Goal: Information Seeking & Learning: Learn about a topic

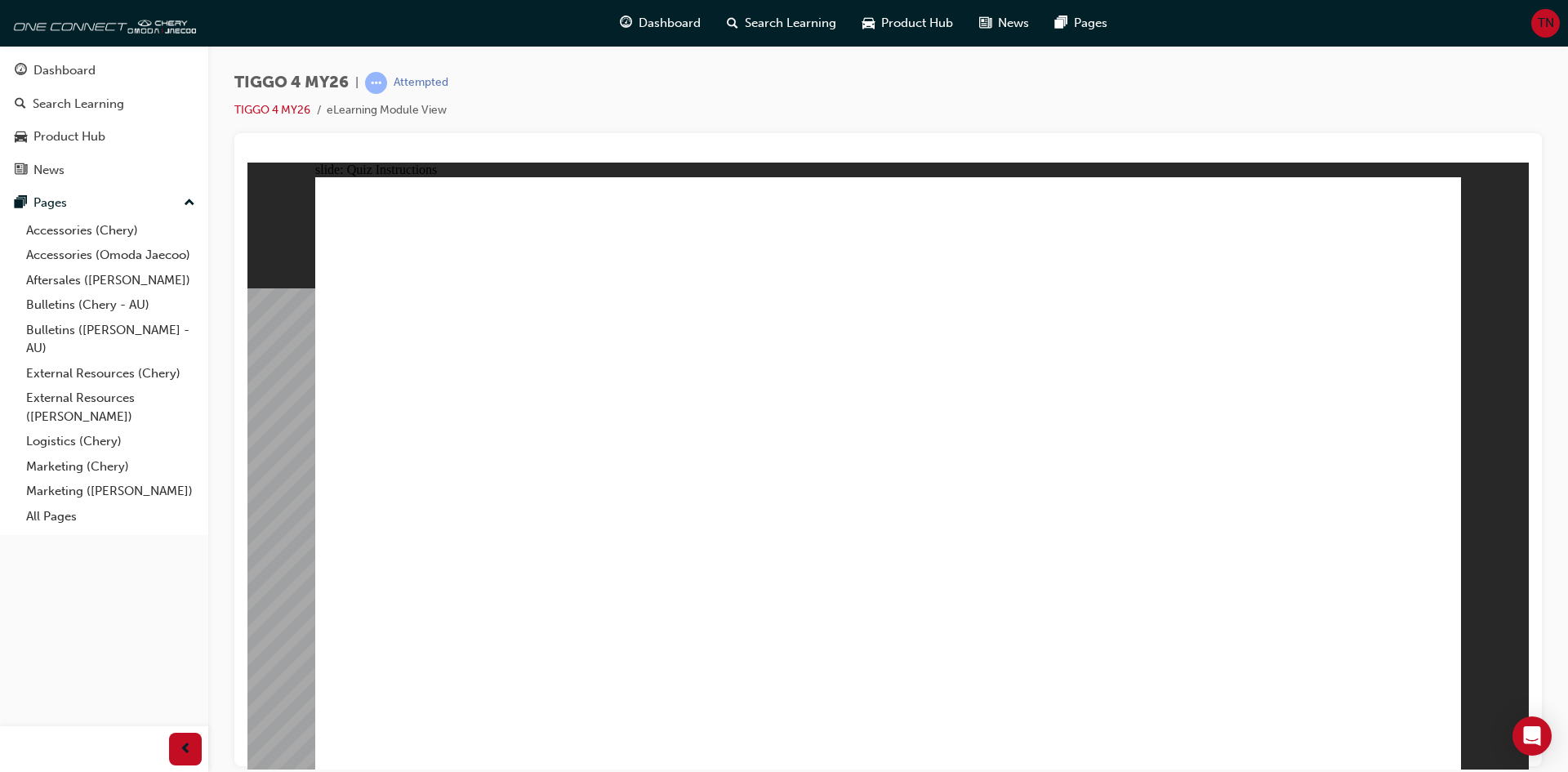
radio input "true"
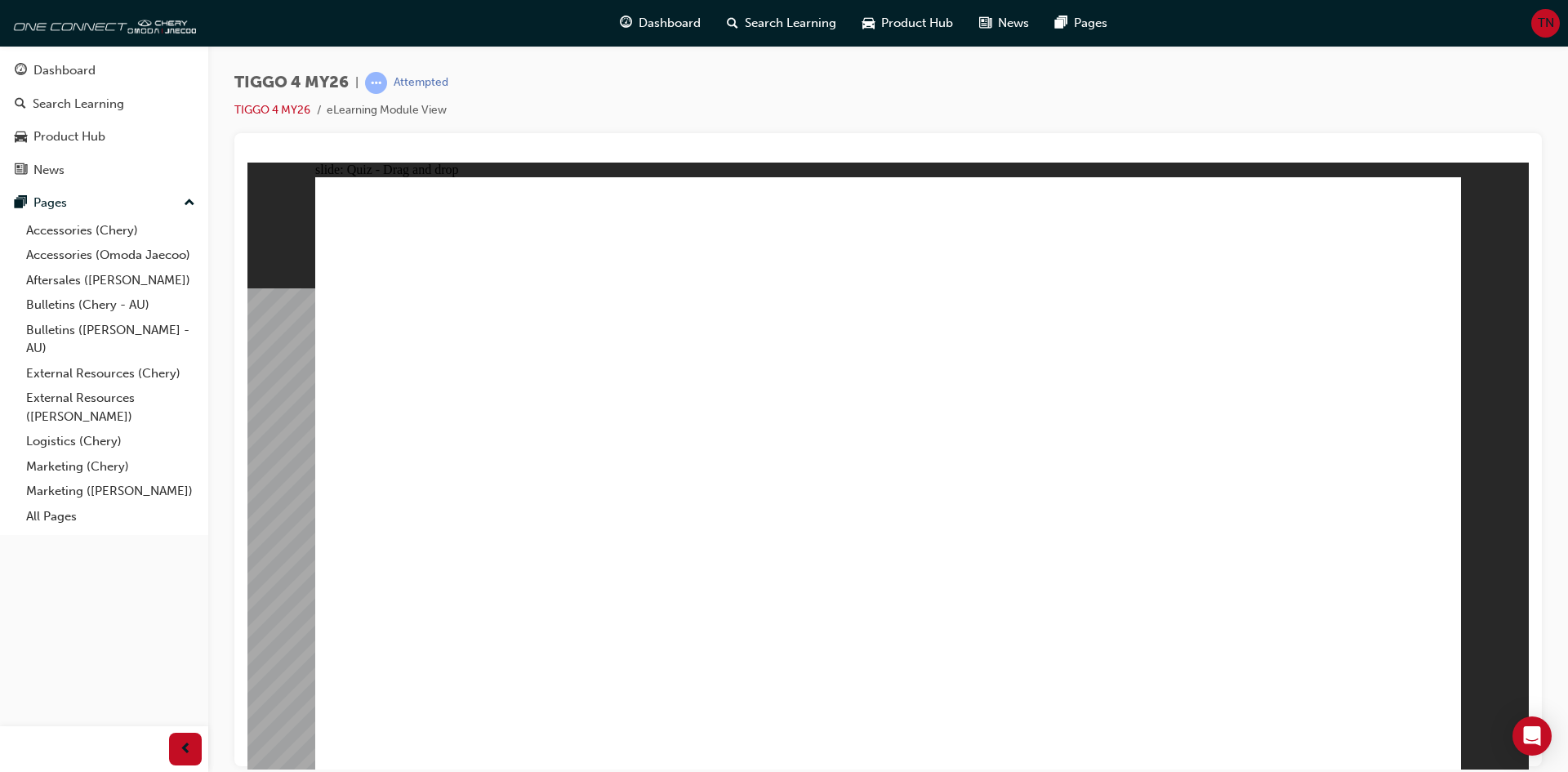
drag, startPoint x: 689, startPoint y: 391, endPoint x: 676, endPoint y: 618, distance: 227.4
drag, startPoint x: 422, startPoint y: 379, endPoint x: 882, endPoint y: 609, distance: 514.3
drag, startPoint x: 914, startPoint y: 375, endPoint x: 1144, endPoint y: 598, distance: 320.4
drag, startPoint x: 1325, startPoint y: 379, endPoint x: 1347, endPoint y: 595, distance: 217.1
drag, startPoint x: 1142, startPoint y: 385, endPoint x: 487, endPoint y: 595, distance: 687.8
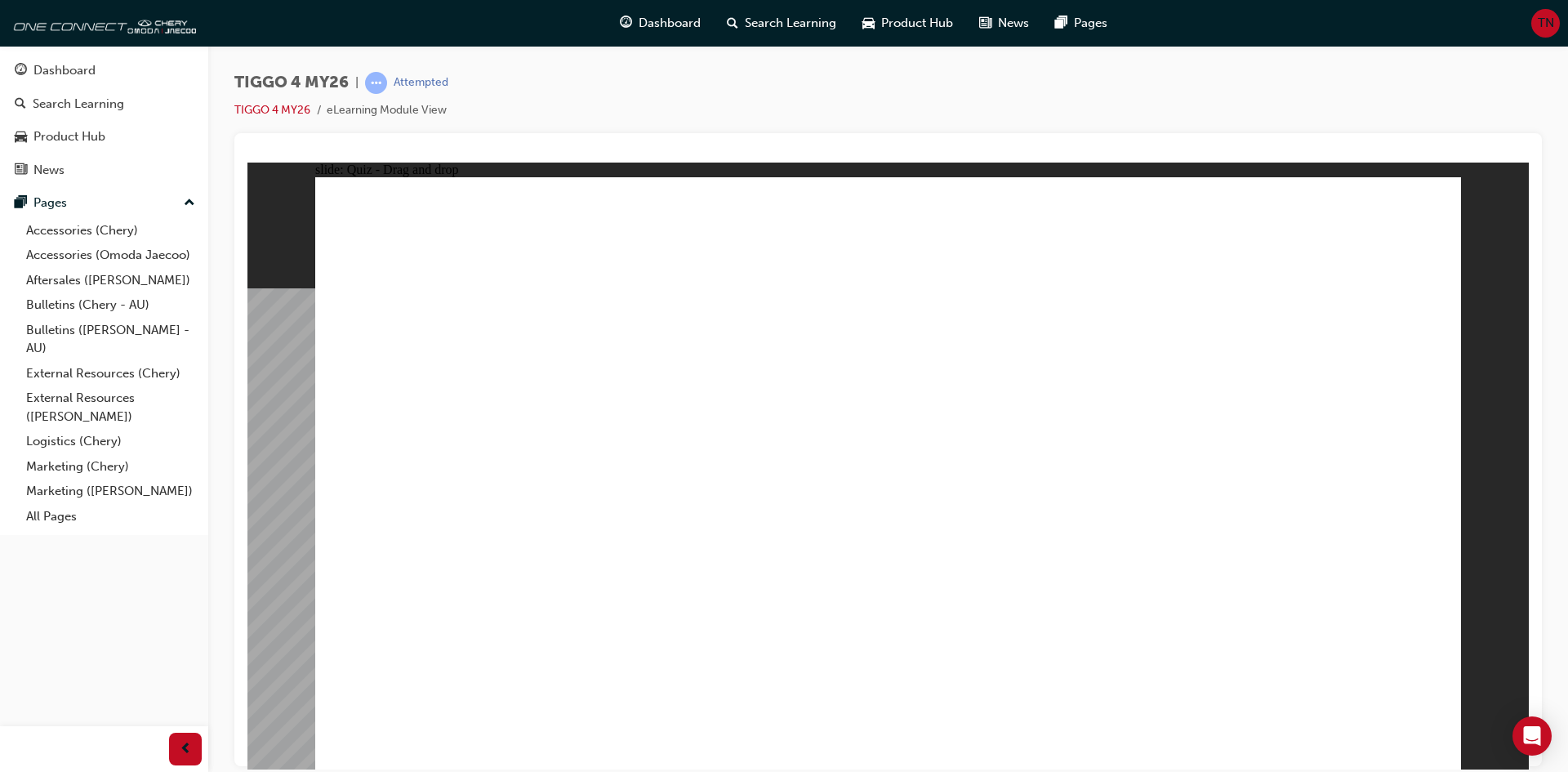
radio input "true"
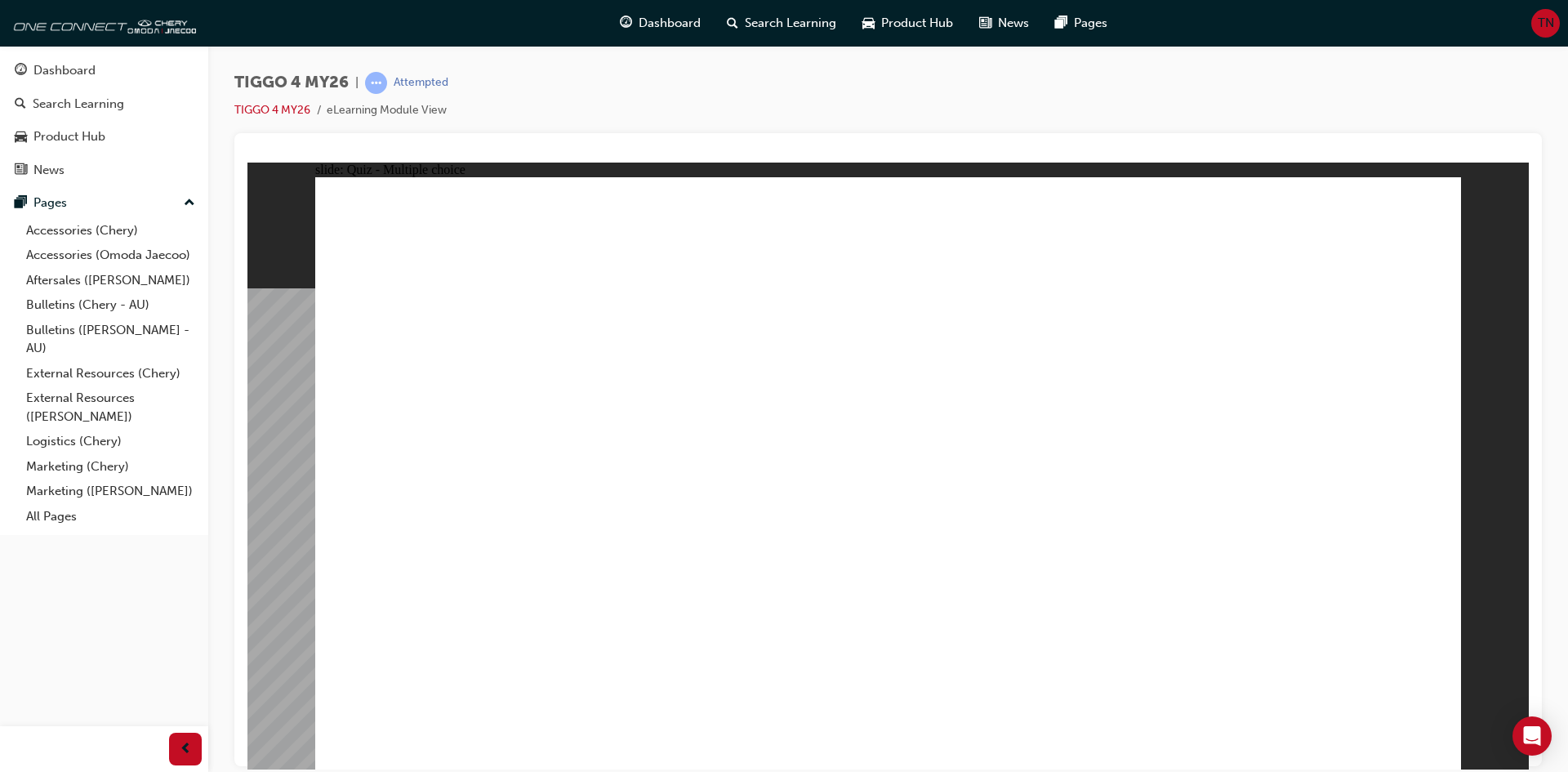
radio input "true"
drag, startPoint x: 496, startPoint y: 418, endPoint x: 1318, endPoint y: 407, distance: 822.1
drag, startPoint x: 719, startPoint y: 430, endPoint x: 1306, endPoint y: 438, distance: 587.1
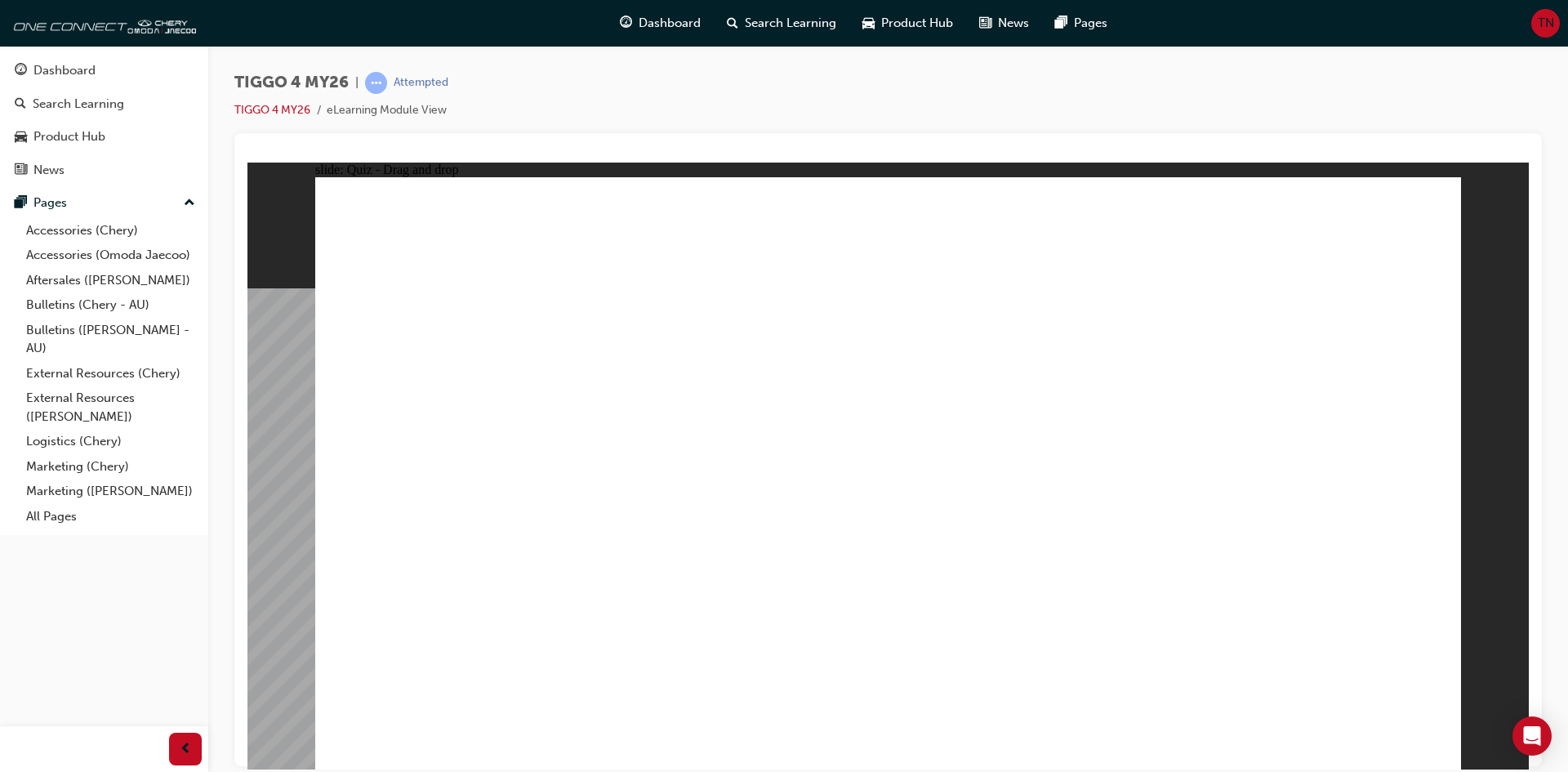
drag, startPoint x: 724, startPoint y: 541, endPoint x: 1325, endPoint y: 478, distance: 604.3
drag, startPoint x: 537, startPoint y: 486, endPoint x: 1288, endPoint y: 488, distance: 751.0
drag, startPoint x: 507, startPoint y: 605, endPoint x: 1306, endPoint y: 560, distance: 800.3
drag, startPoint x: 717, startPoint y: 466, endPoint x: 1022, endPoint y: 383, distance: 316.1
drag, startPoint x: 520, startPoint y: 532, endPoint x: 1071, endPoint y: 437, distance: 559.1
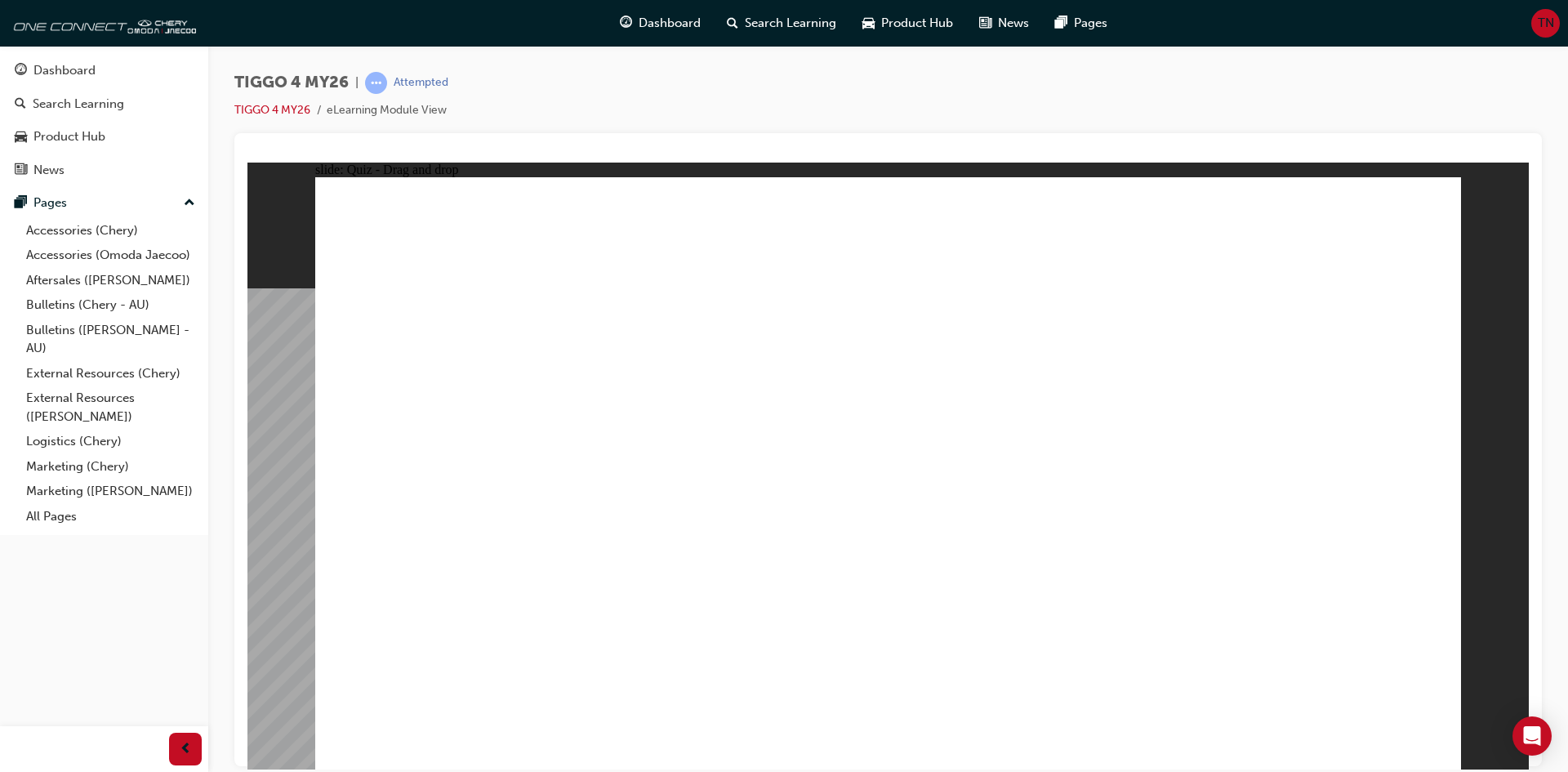
radio input "true"
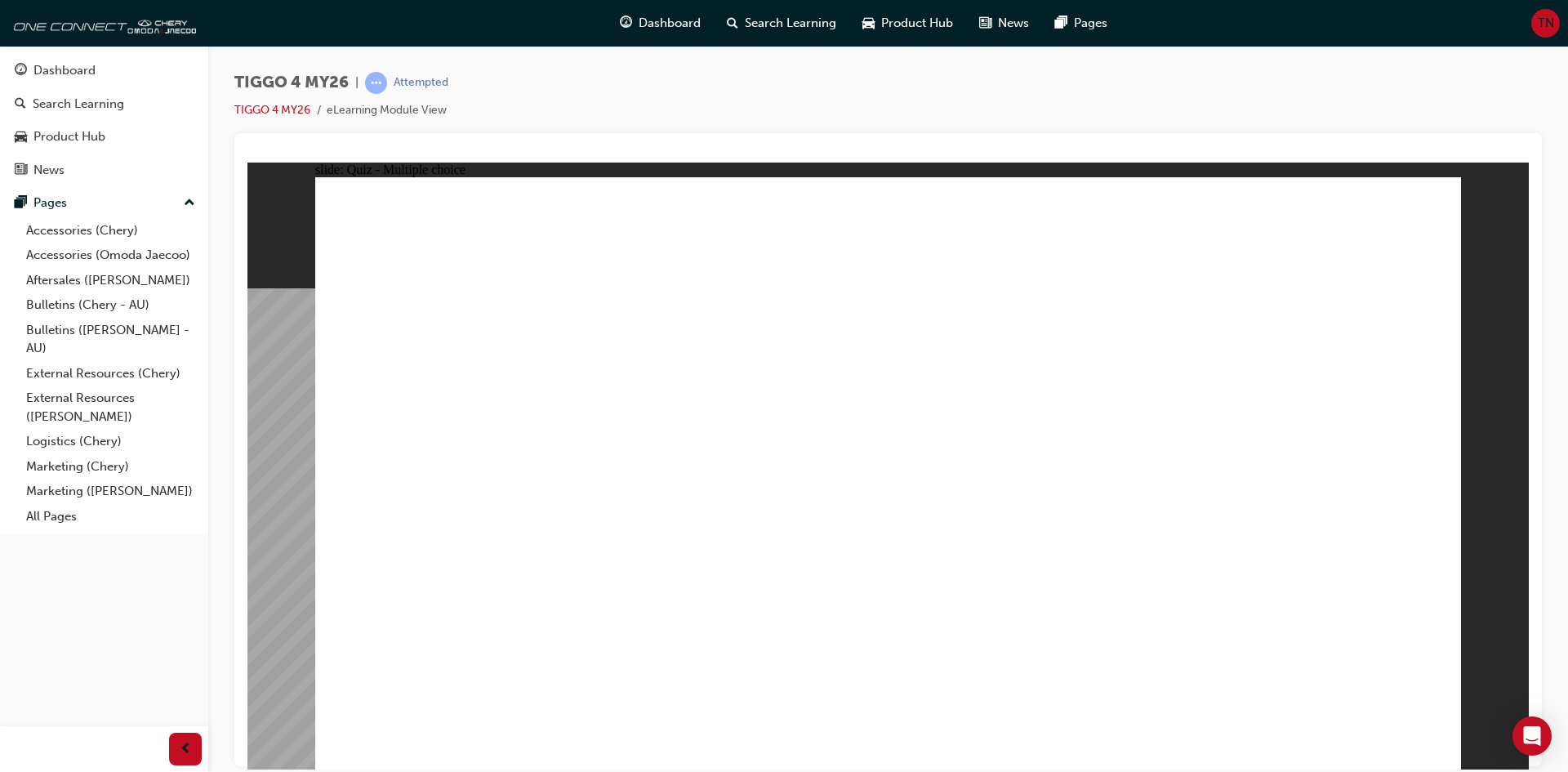
radio input "true"
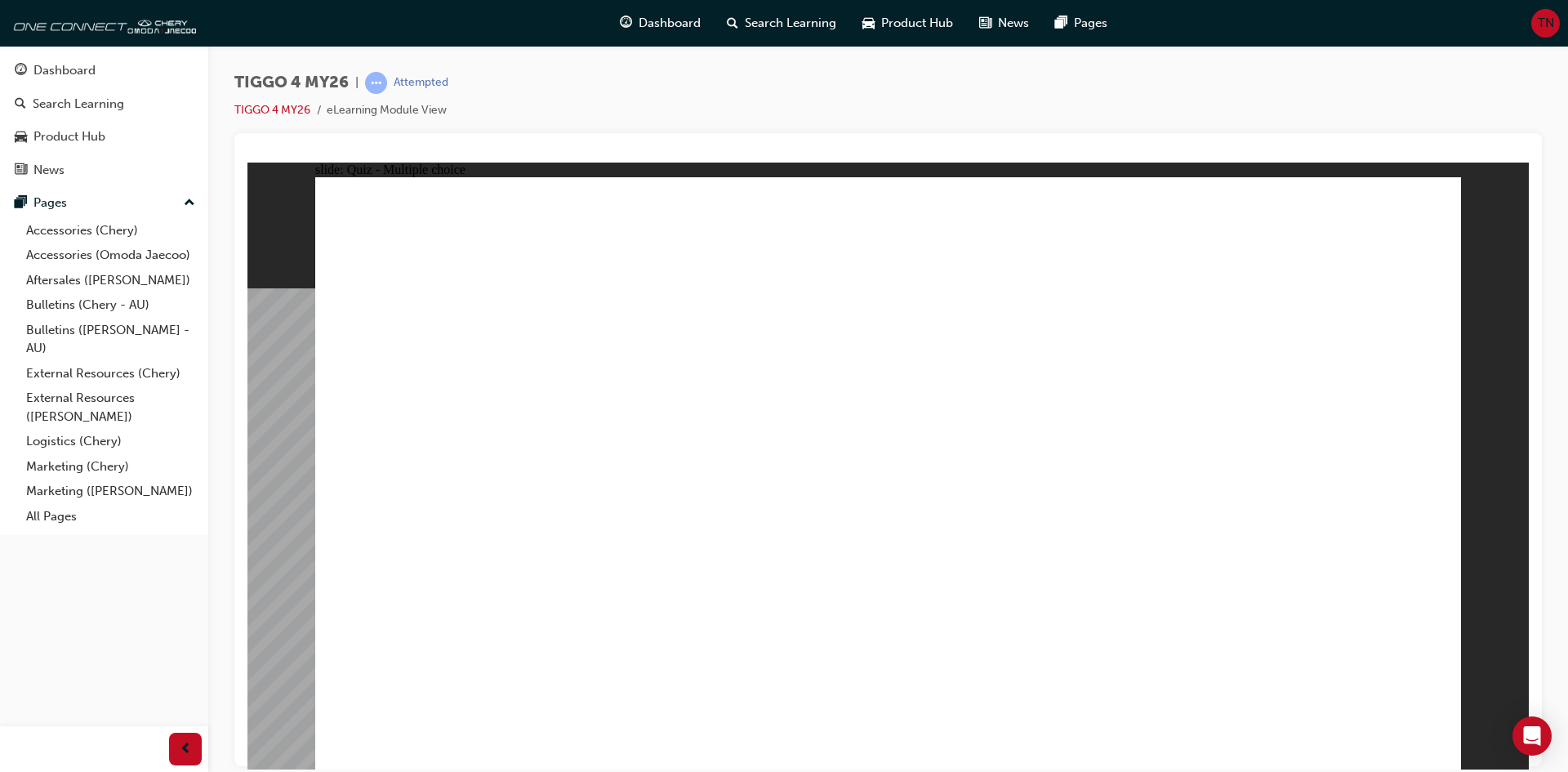
radio input "true"
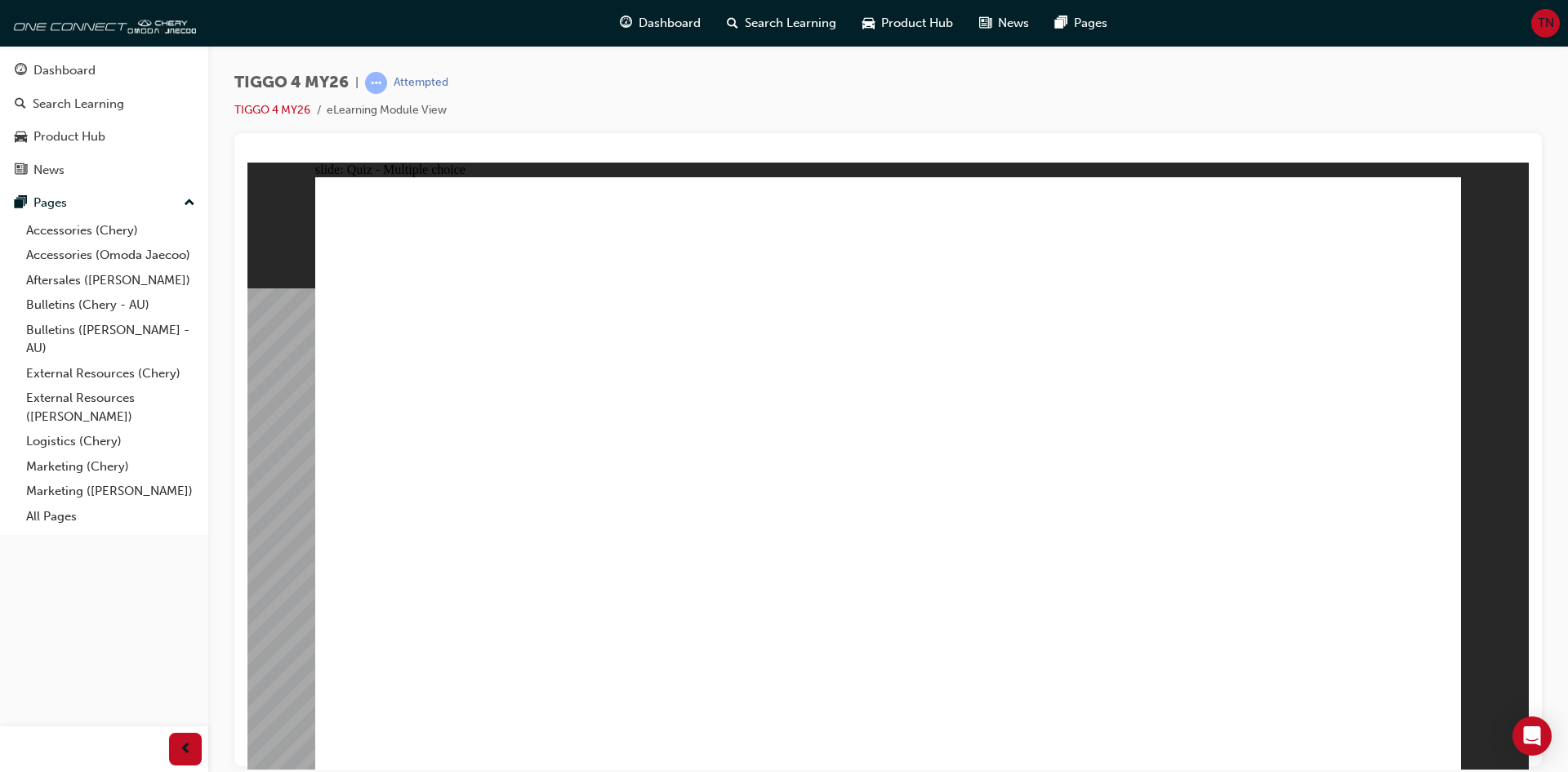
radio input "true"
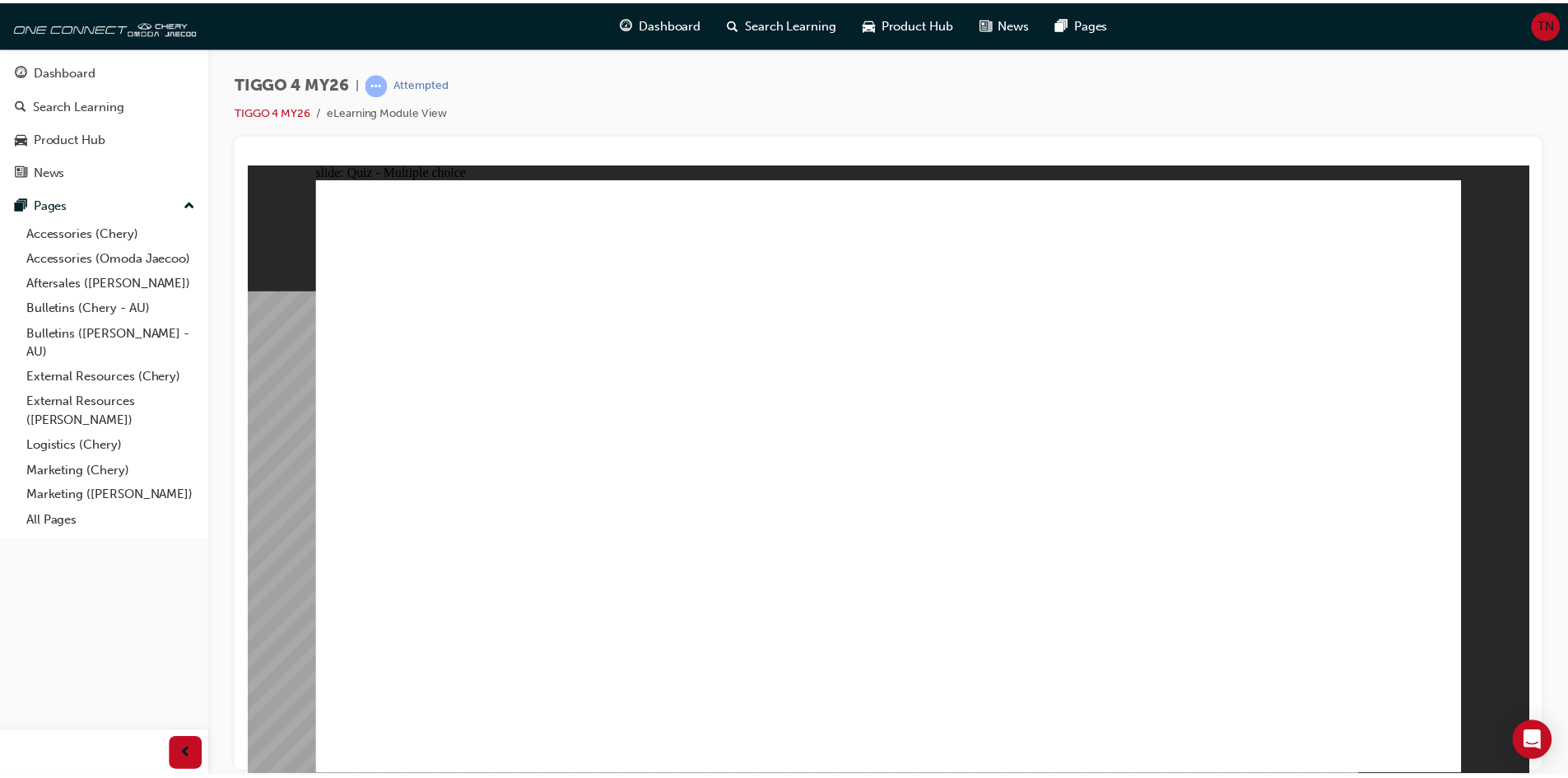
drag, startPoint x: 851, startPoint y: 579, endPoint x: 852, endPoint y: 561, distance: 18.0
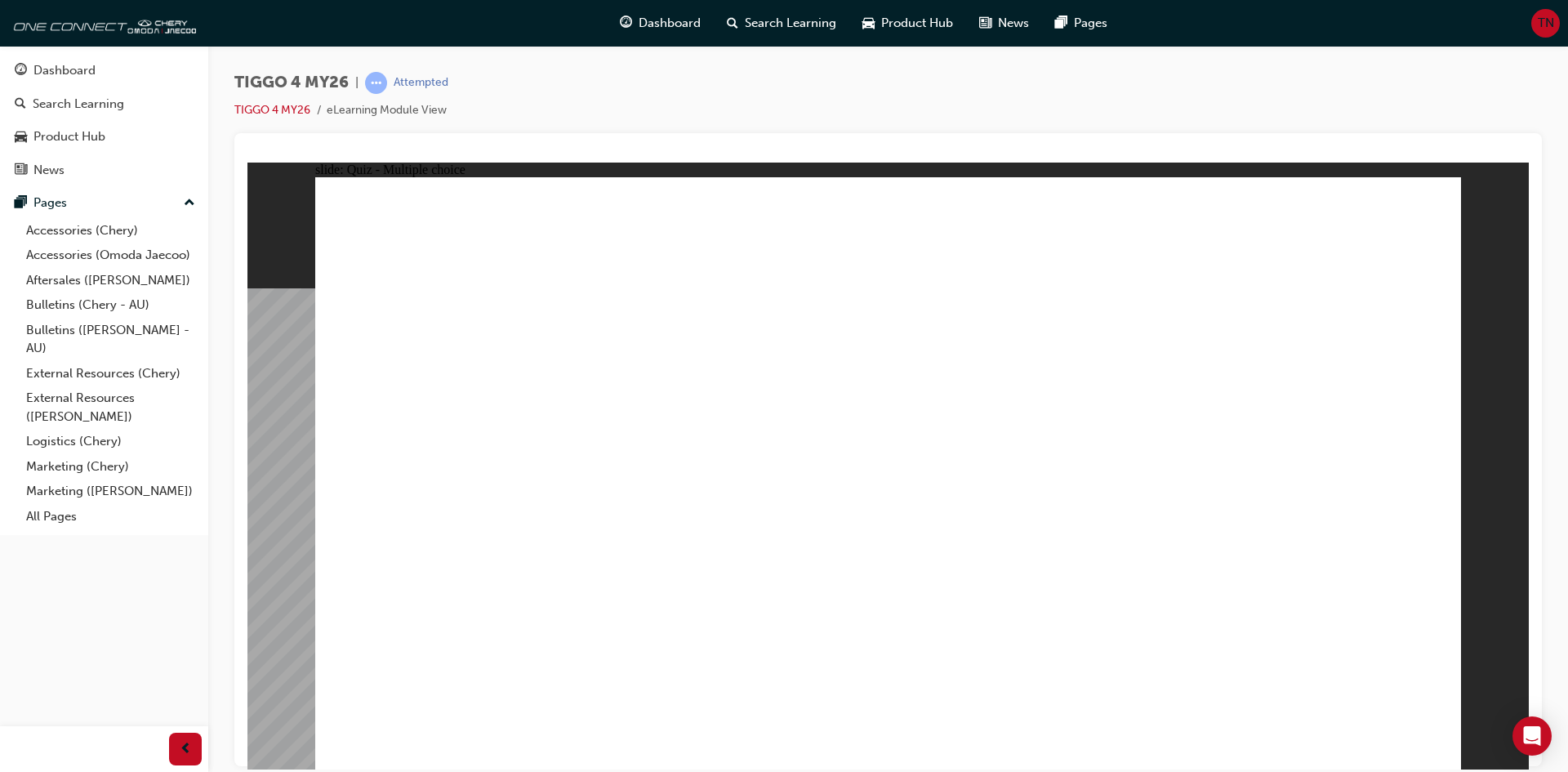
radio input "true"
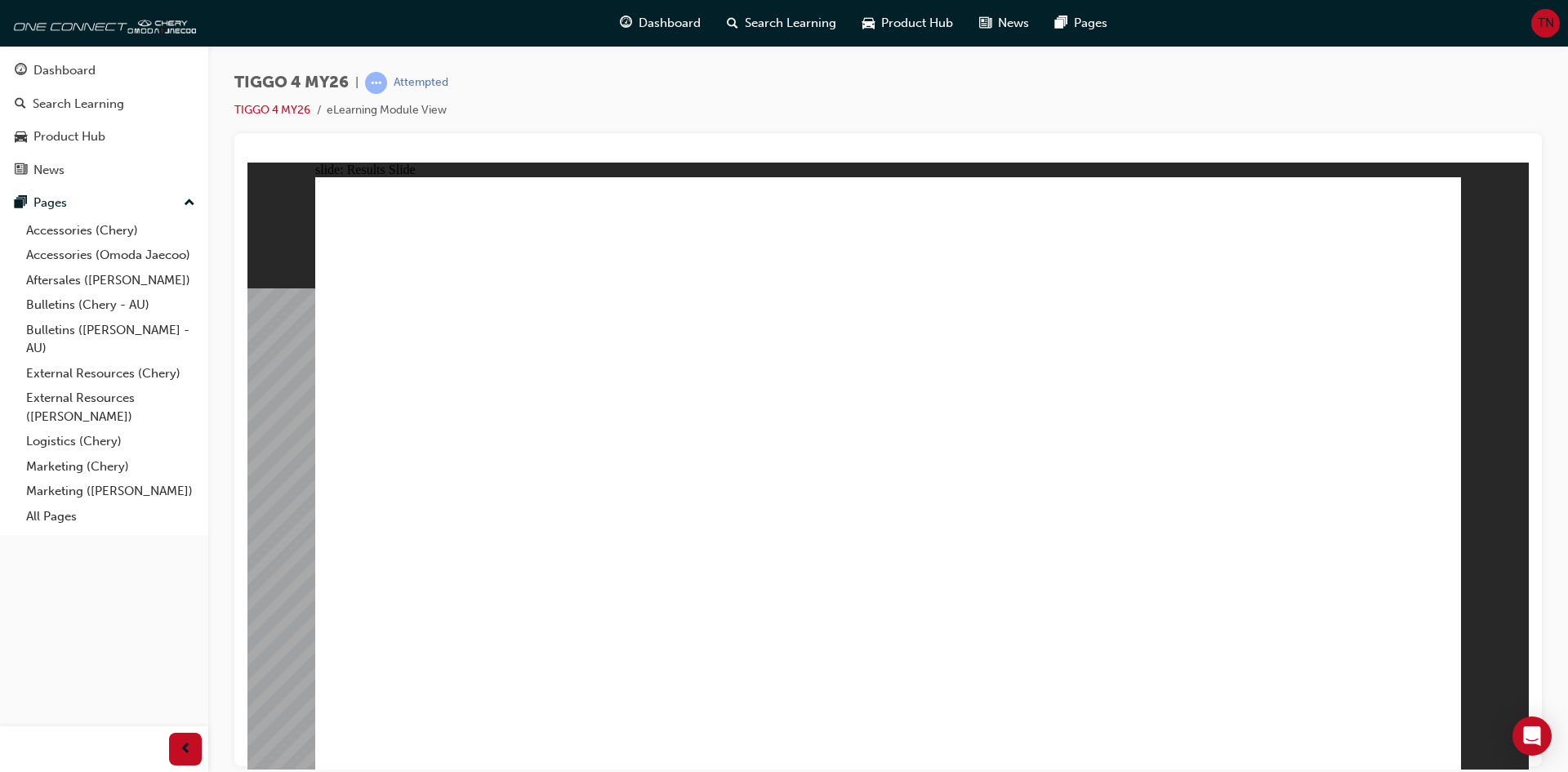
radio input "true"
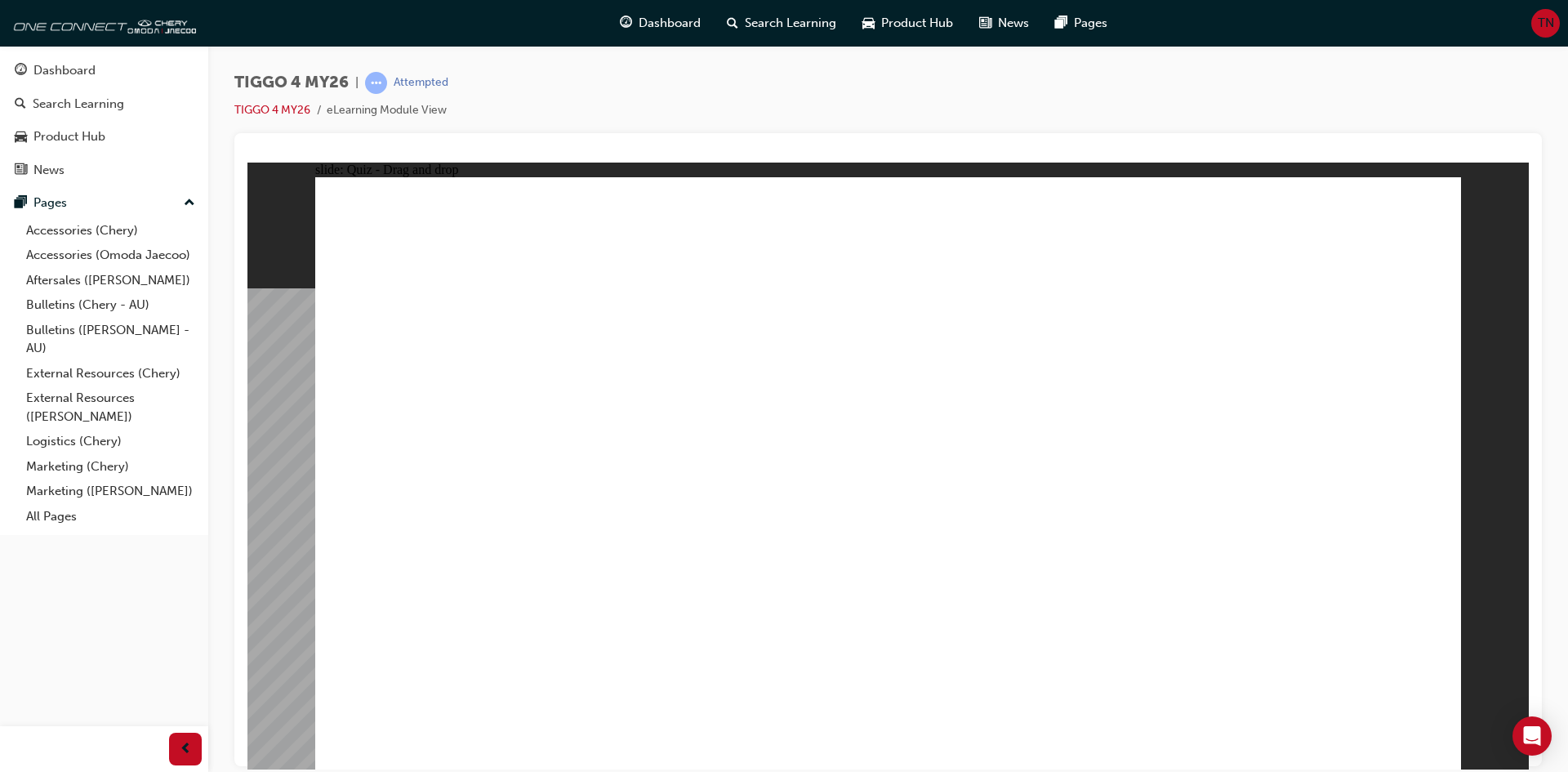
drag, startPoint x: 1142, startPoint y: 382, endPoint x: 466, endPoint y: 601, distance: 710.6
drag, startPoint x: 698, startPoint y: 385, endPoint x: 706, endPoint y: 564, distance: 179.2
drag, startPoint x: 682, startPoint y: 382, endPoint x: 685, endPoint y: 607, distance: 225.0
drag, startPoint x: 874, startPoint y: 391, endPoint x: 1083, endPoint y: 611, distance: 303.4
drag, startPoint x: 1316, startPoint y: 382, endPoint x: 1346, endPoint y: 616, distance: 235.9
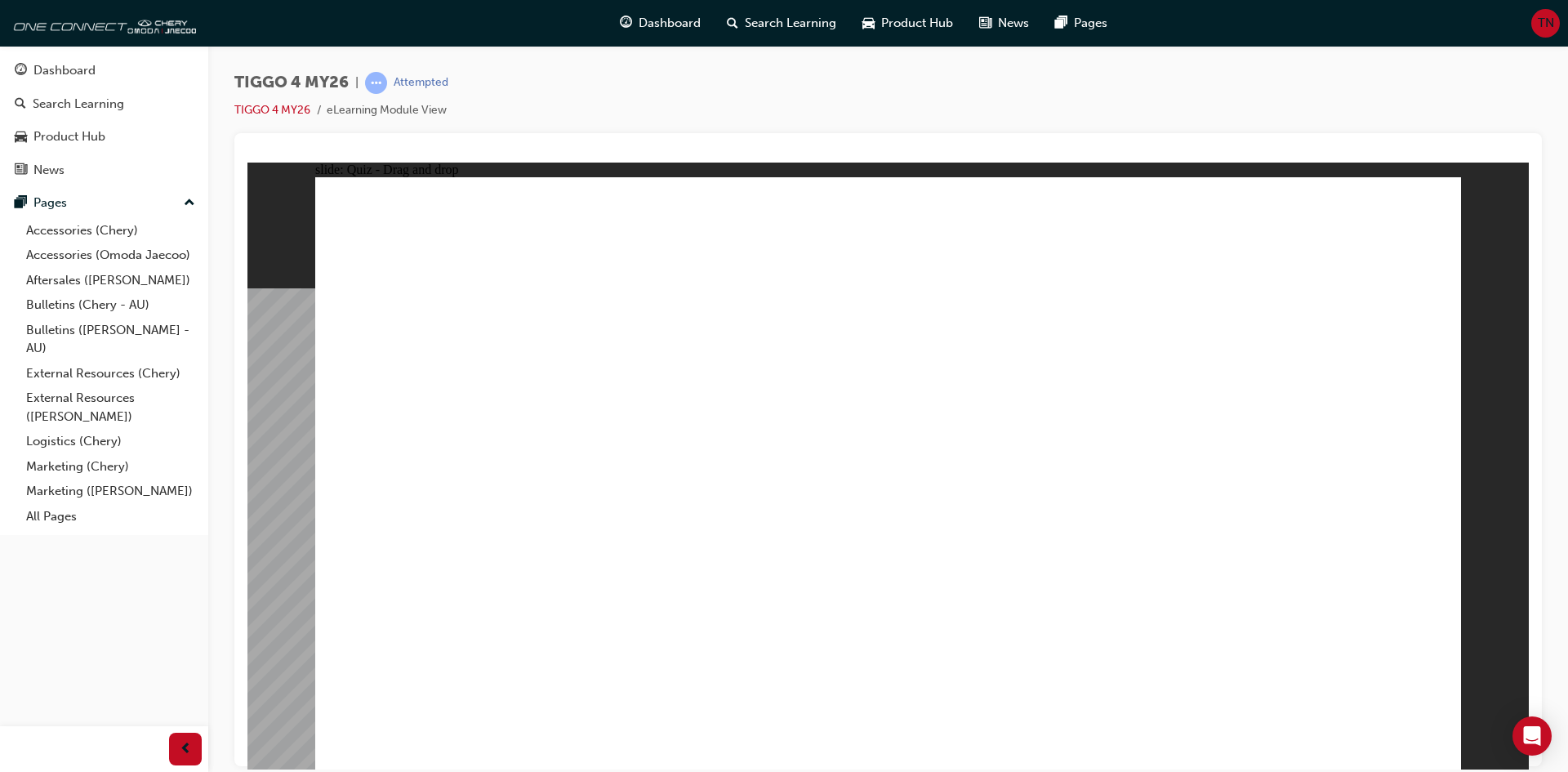
drag, startPoint x: 444, startPoint y: 389, endPoint x: 903, endPoint y: 609, distance: 509.0
radio input "true"
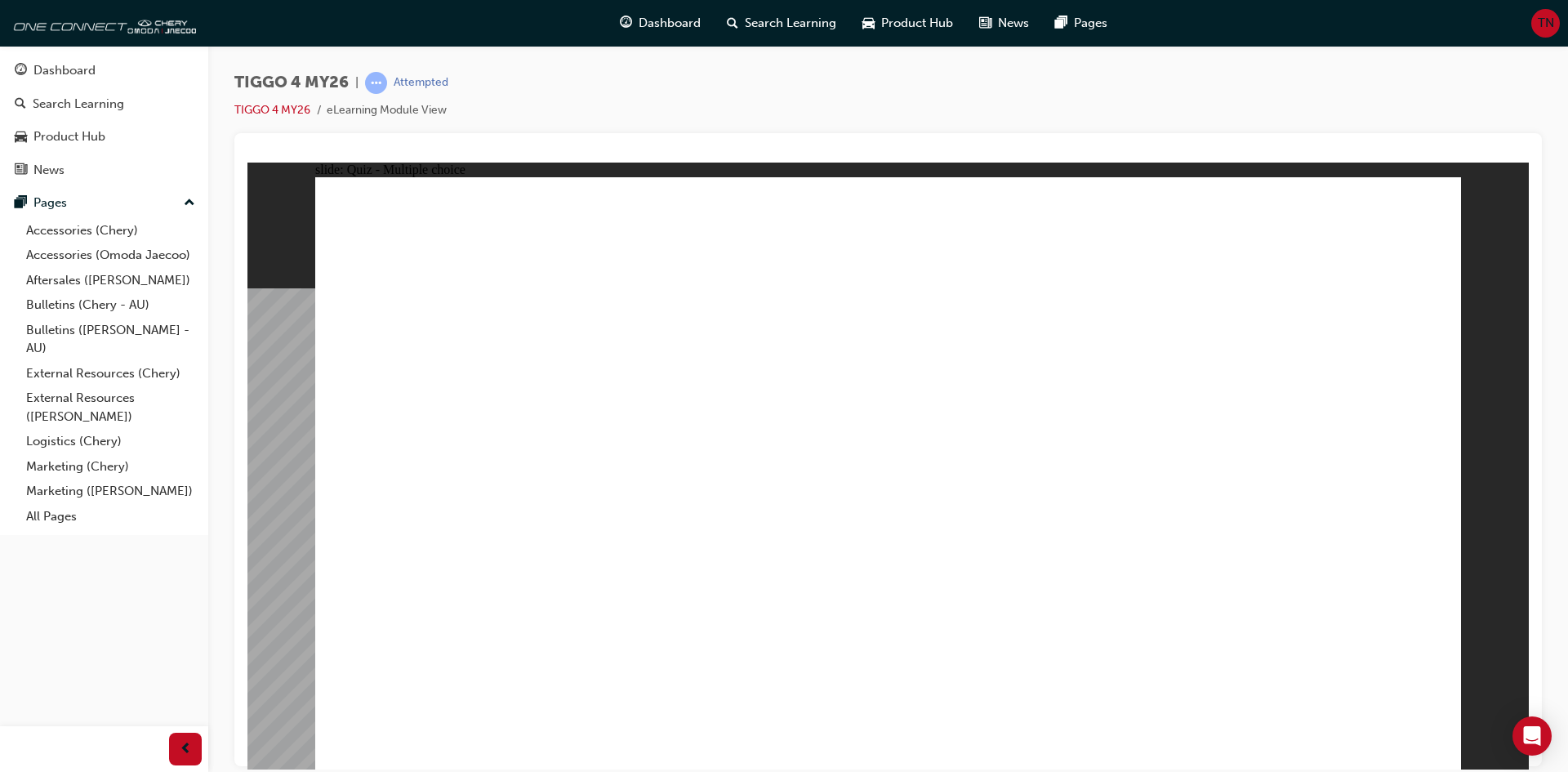
radio input "true"
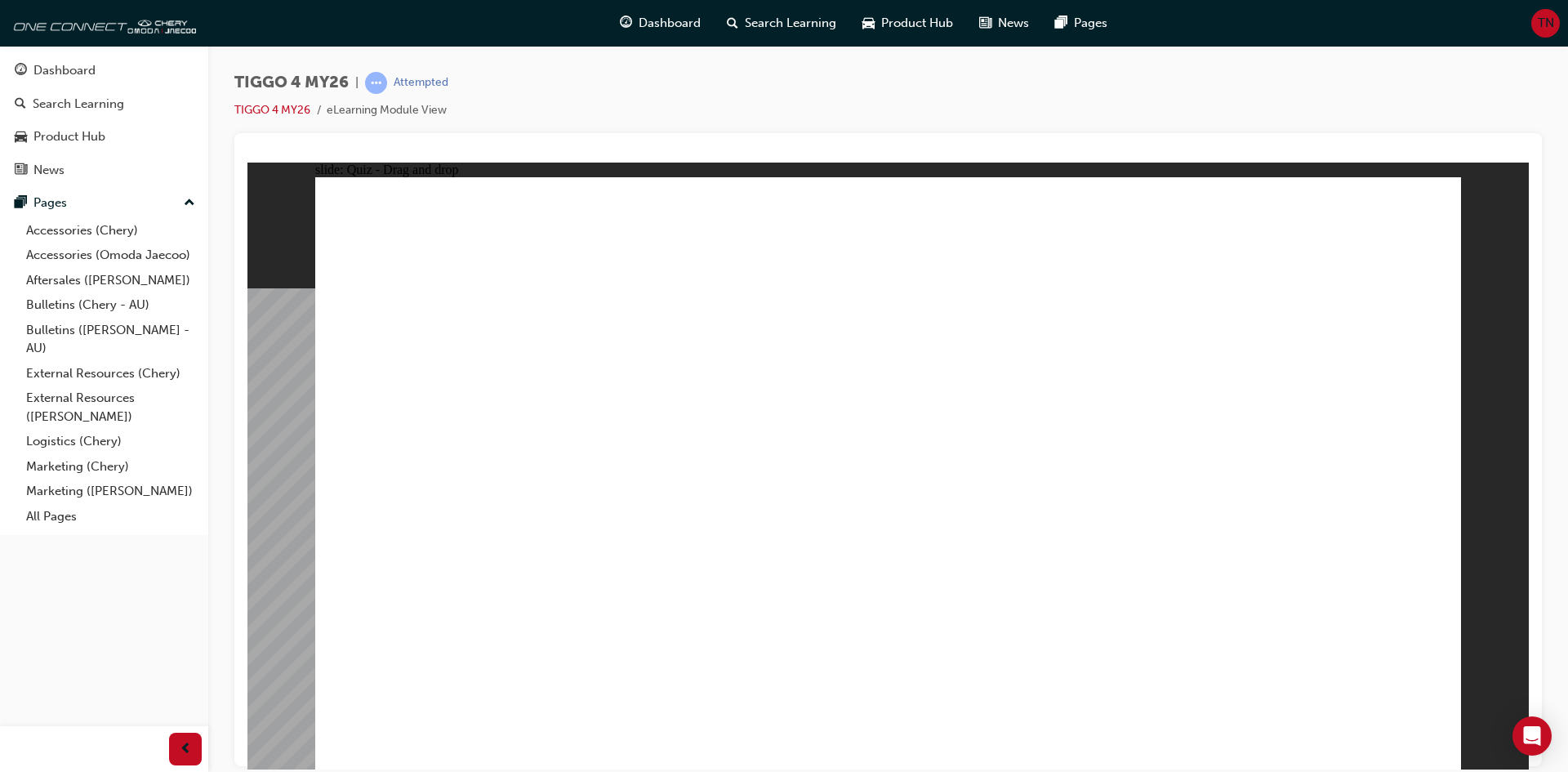
drag, startPoint x: 482, startPoint y: 421, endPoint x: 1290, endPoint y: 436, distance: 808.1
drag, startPoint x: 688, startPoint y: 419, endPoint x: 1274, endPoint y: 487, distance: 589.9
drag, startPoint x: 668, startPoint y: 478, endPoint x: 1036, endPoint y: 435, distance: 370.5
drag, startPoint x: 436, startPoint y: 552, endPoint x: 1015, endPoint y: 523, distance: 579.7
drag, startPoint x: 667, startPoint y: 538, endPoint x: 1270, endPoint y: 522, distance: 603.2
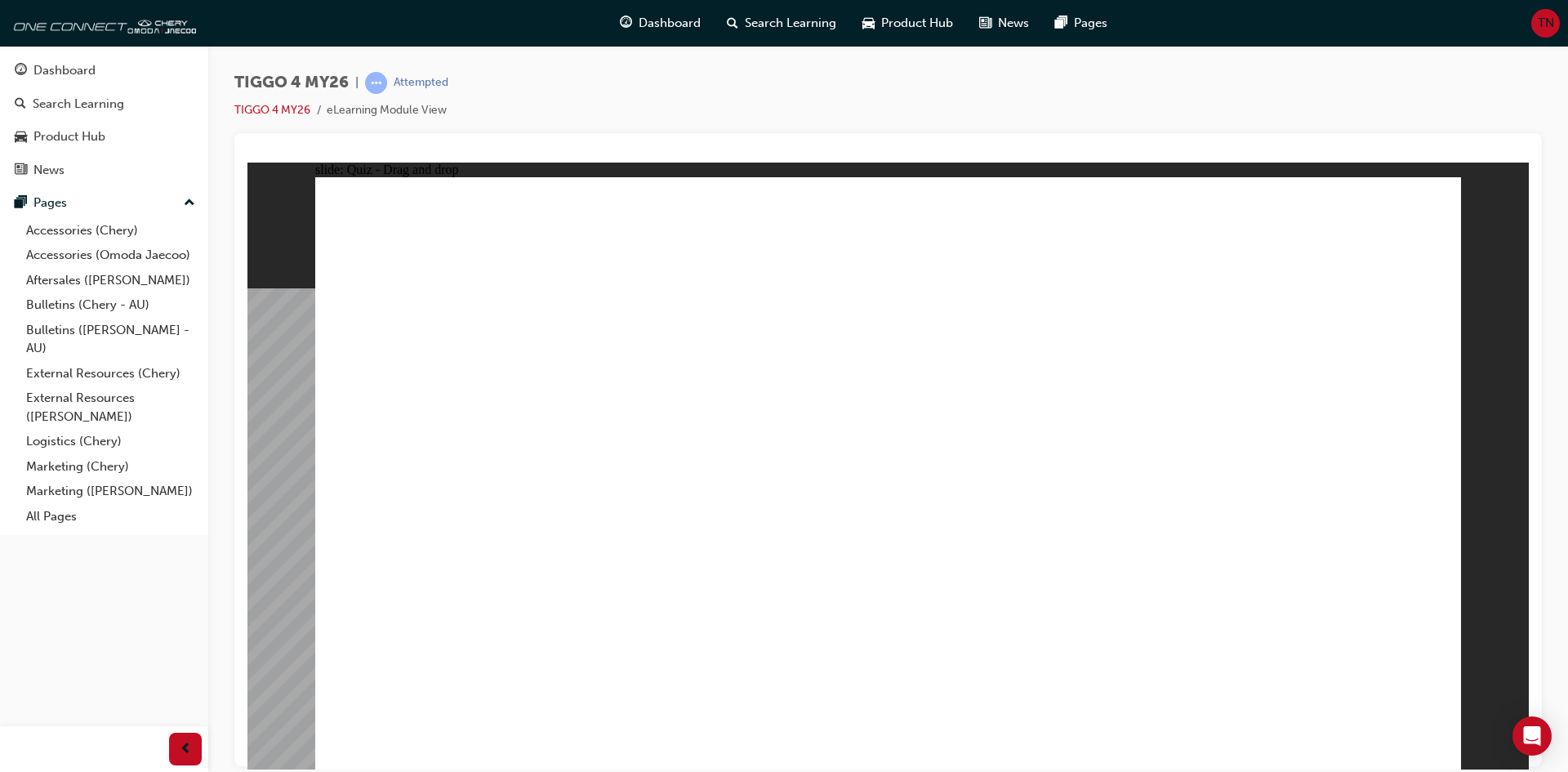
drag, startPoint x: 462, startPoint y: 608, endPoint x: 1222, endPoint y: 521, distance: 765.0
drag, startPoint x: 507, startPoint y: 492, endPoint x: 1339, endPoint y: 547, distance: 833.8
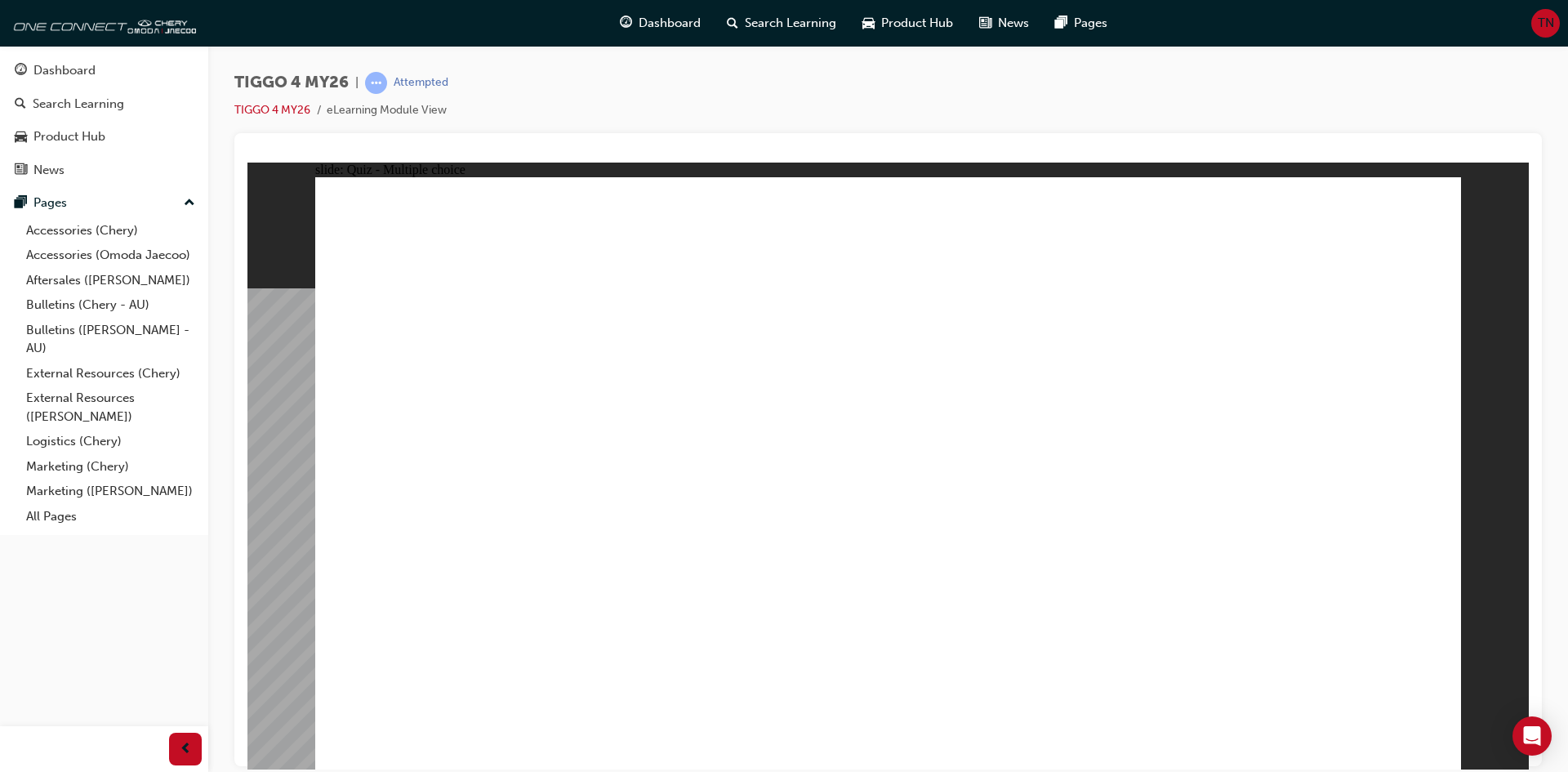
radio input "true"
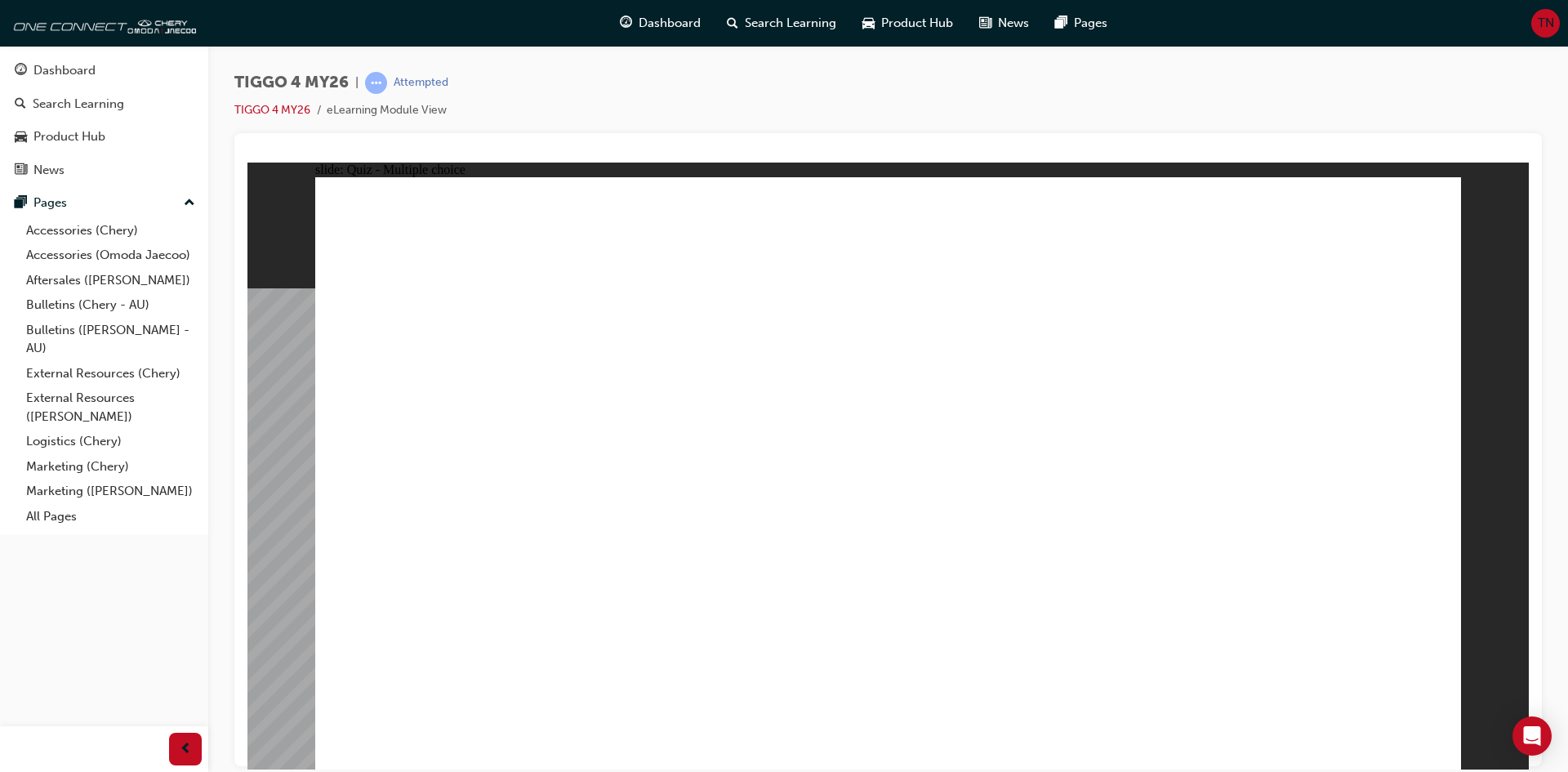
radio input "true"
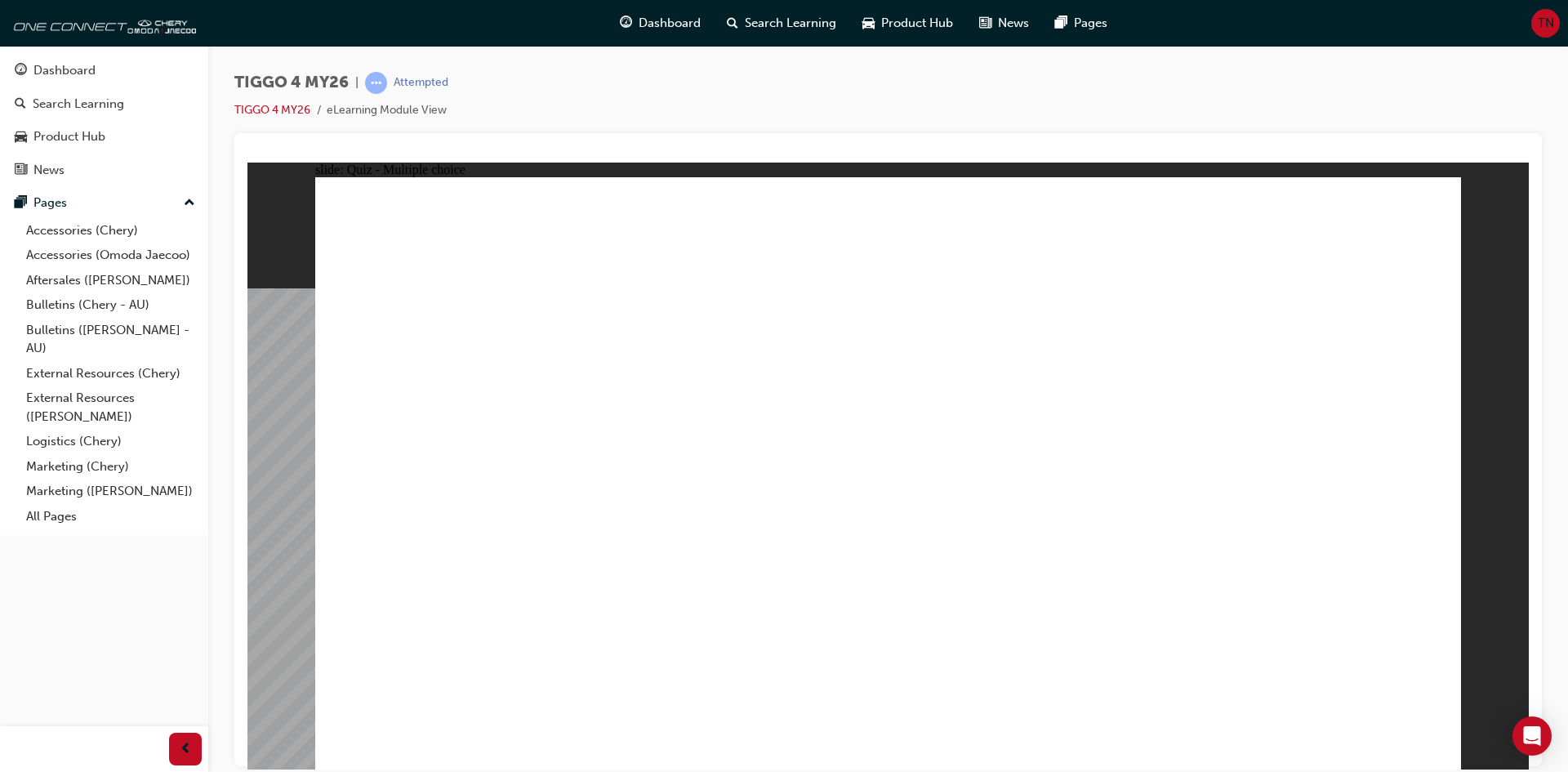
radio input "true"
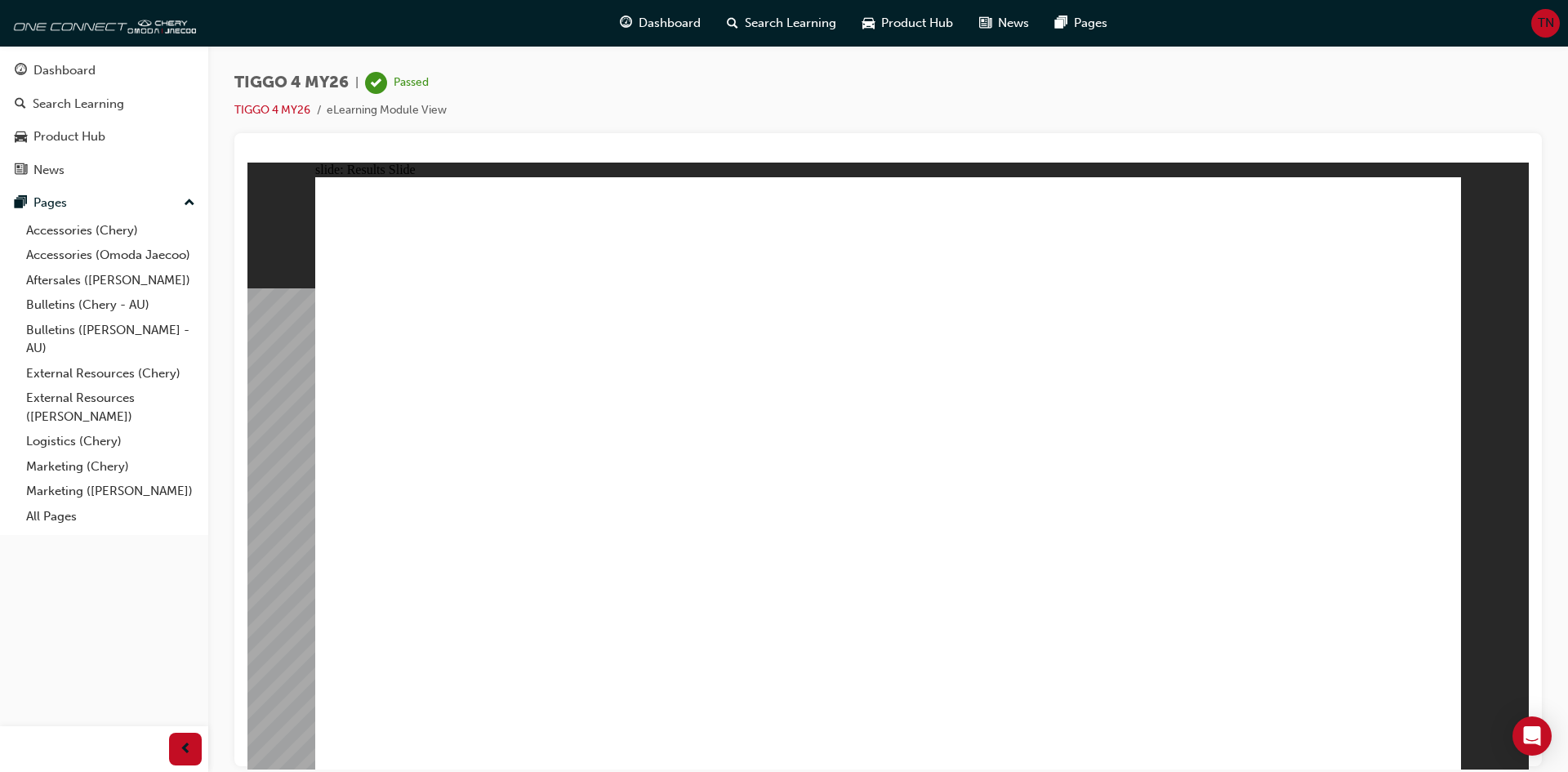
click at [137, 79] on div "Dashboard" at bounding box center [104, 70] width 179 height 20
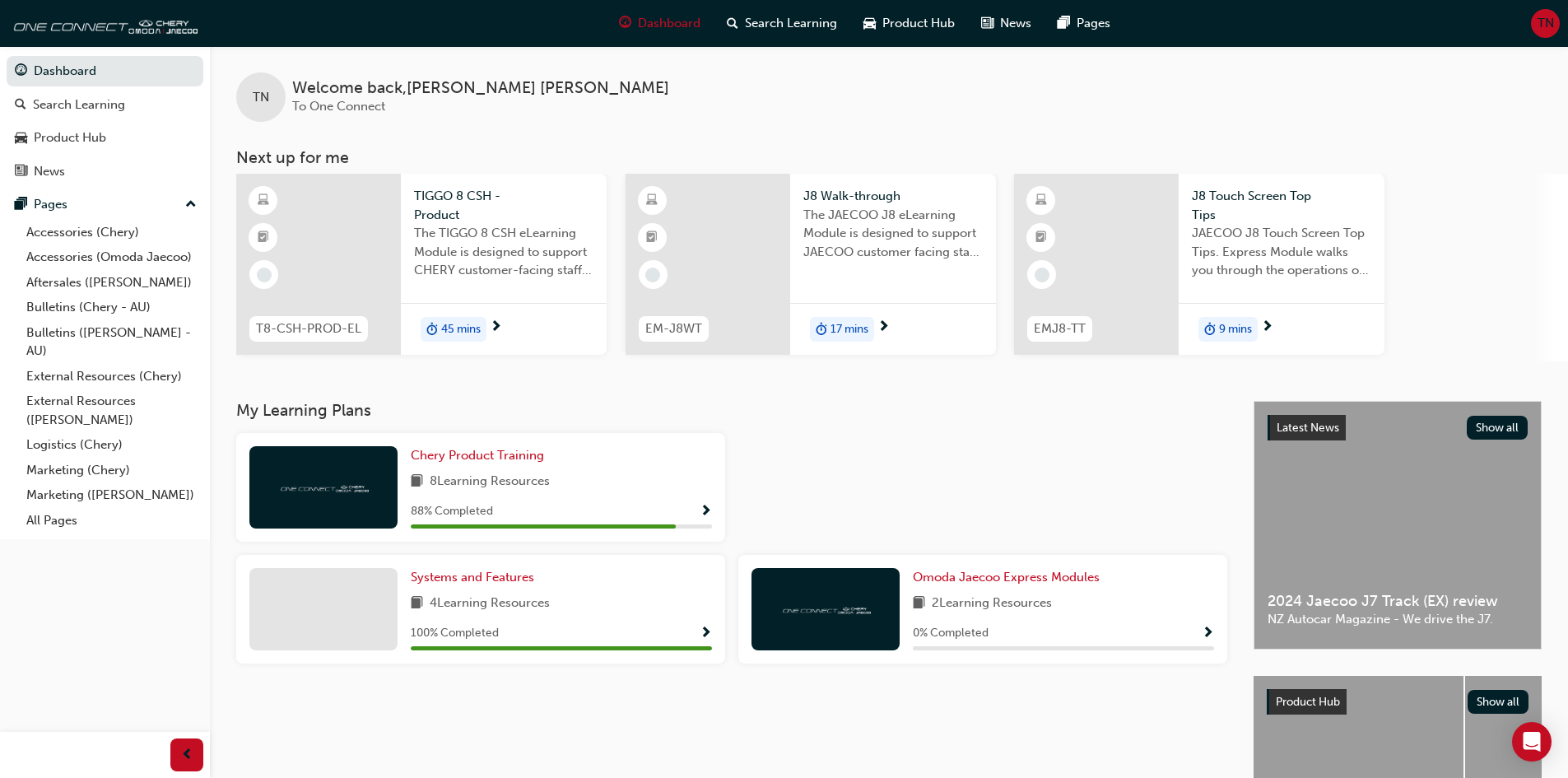
click at [705, 508] on span "Show Progress" at bounding box center [705, 512] width 12 height 15
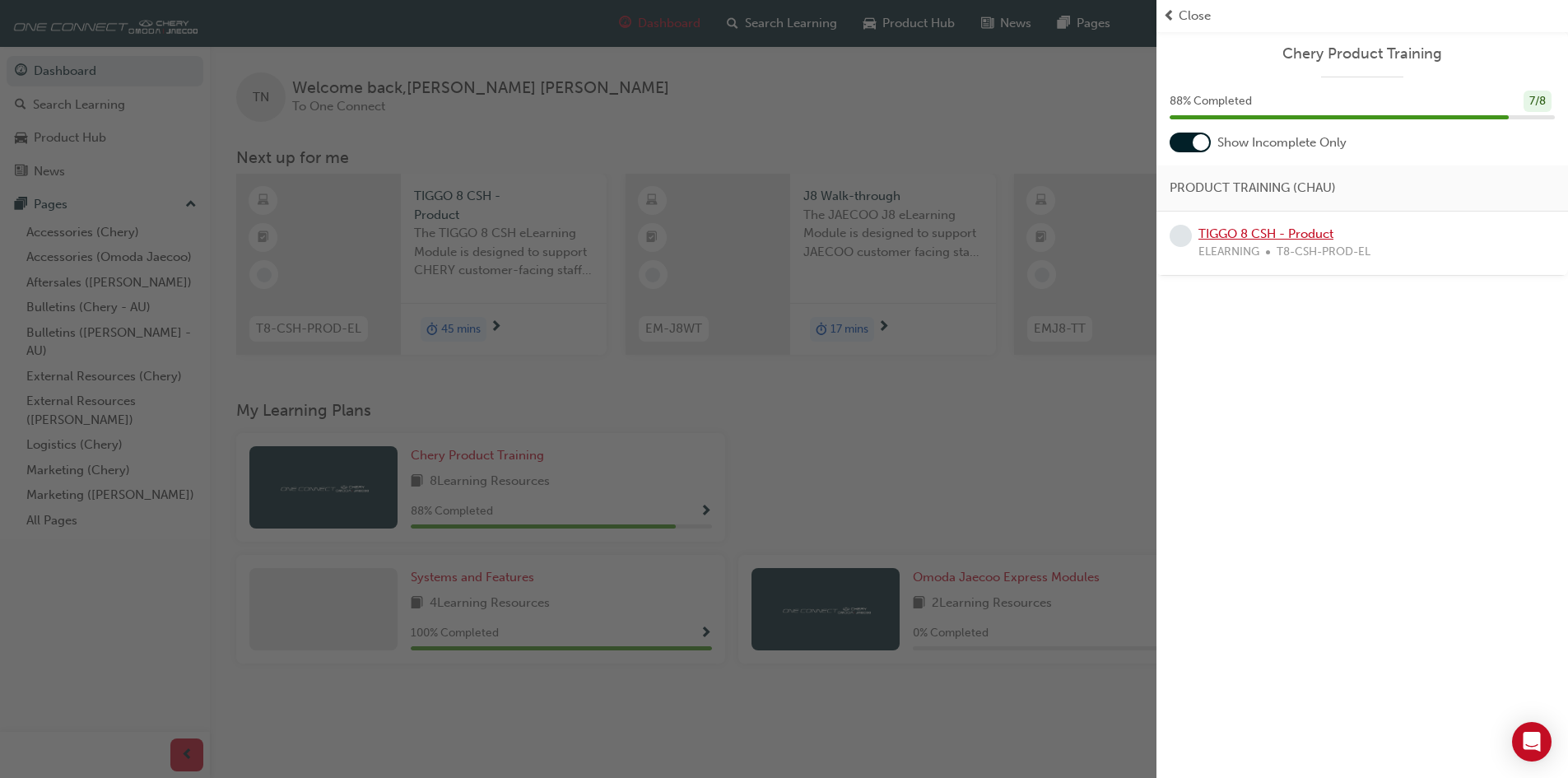
click at [1292, 231] on link "TIGGO 8 CSH - Product" at bounding box center [1265, 233] width 135 height 15
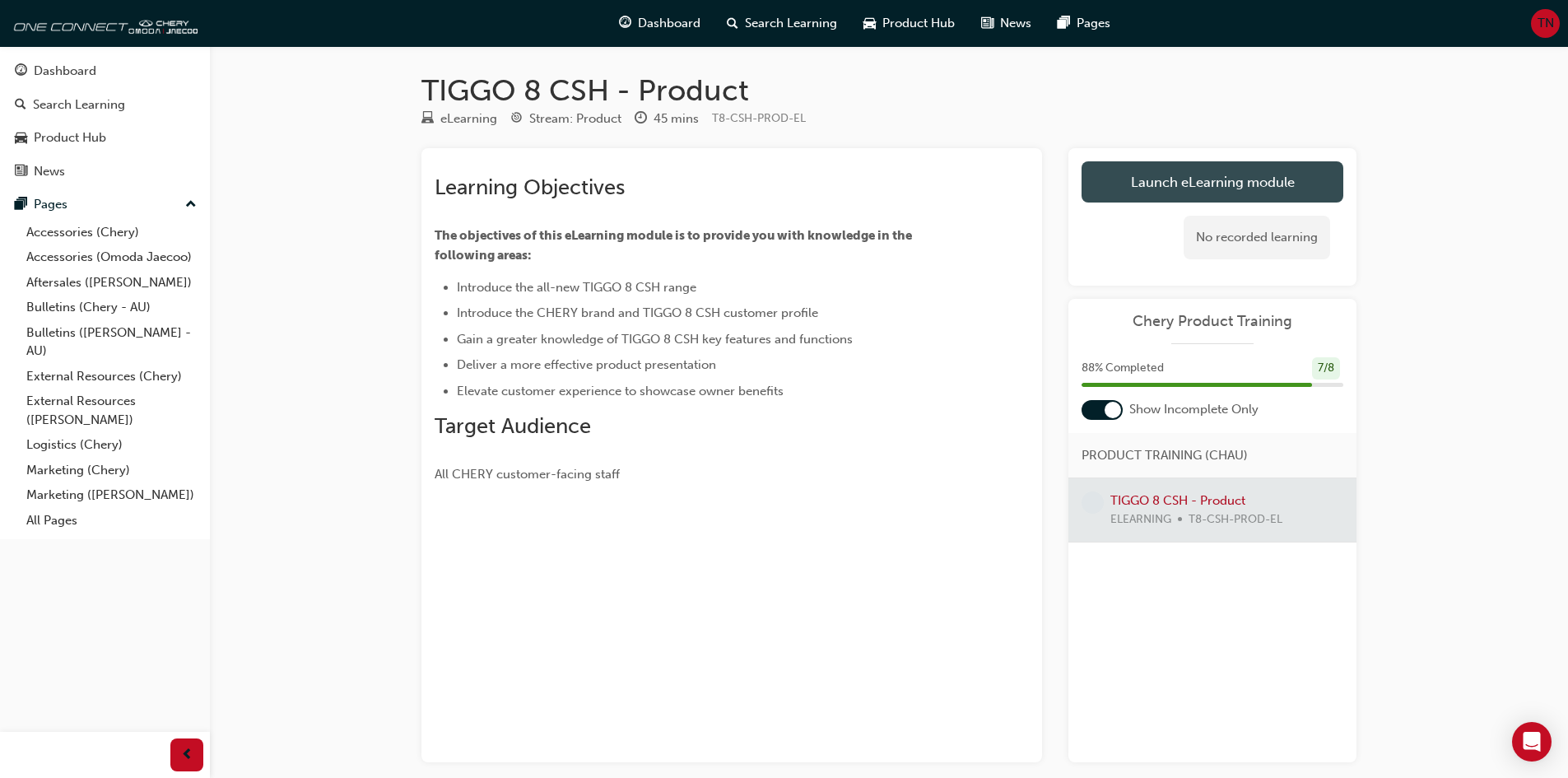
click at [1224, 181] on link "Launch eLearning module" at bounding box center [1212, 182] width 261 height 41
